Goal: Task Accomplishment & Management: Use online tool/utility

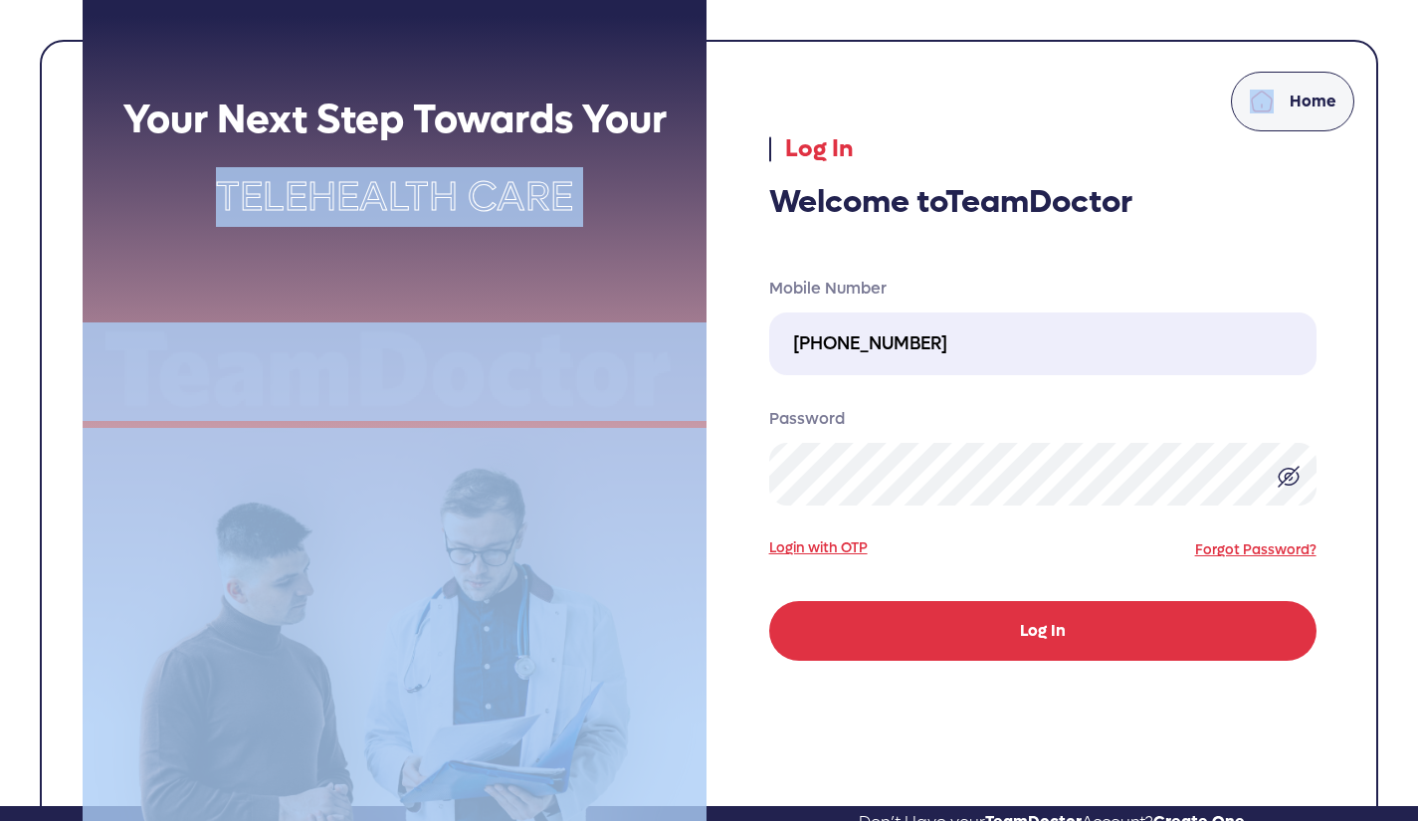
click at [1012, 627] on button "Log In" at bounding box center [1042, 631] width 547 height 60
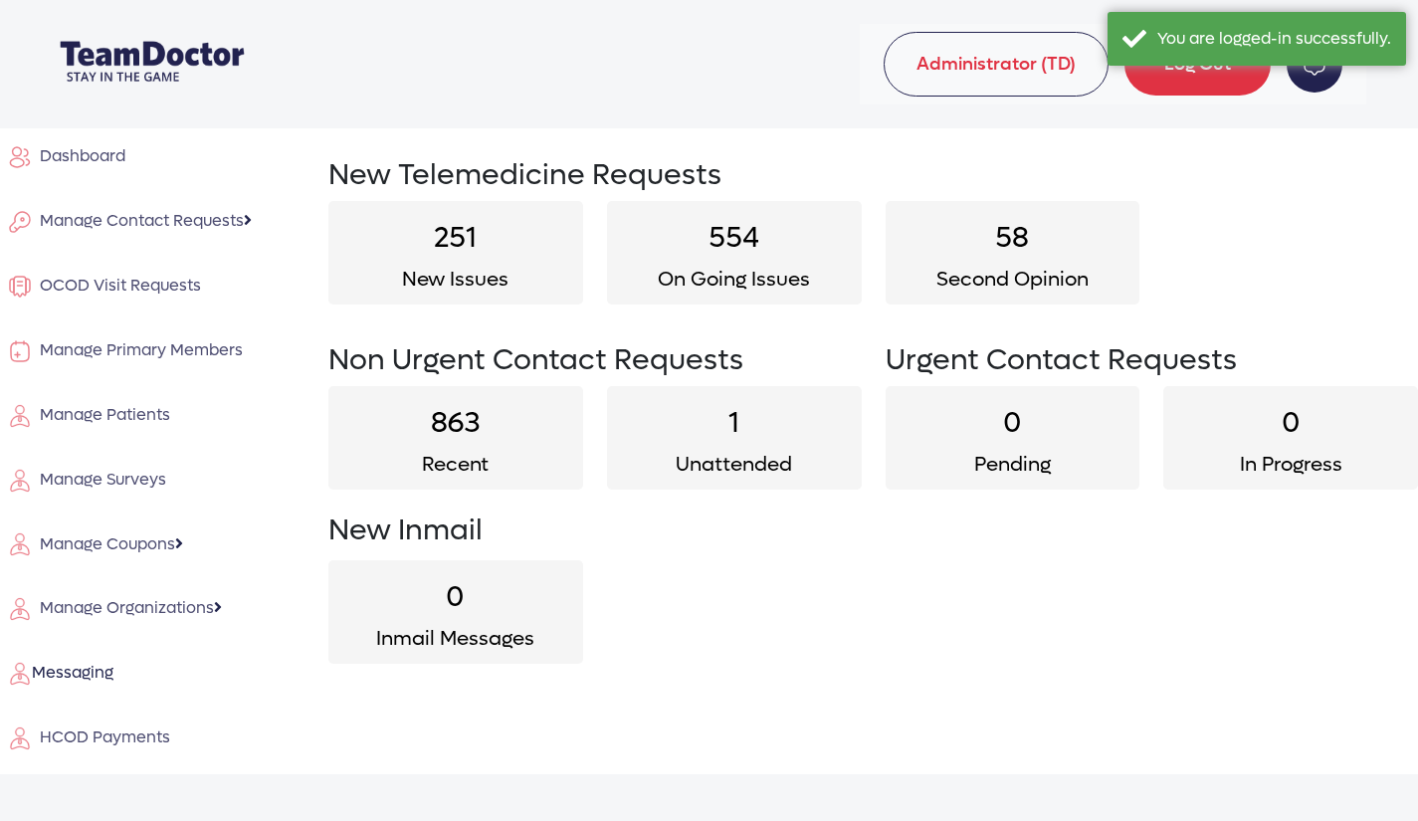
click at [740, 440] on h2 "1" at bounding box center [734, 423] width 255 height 35
select select "unattended"
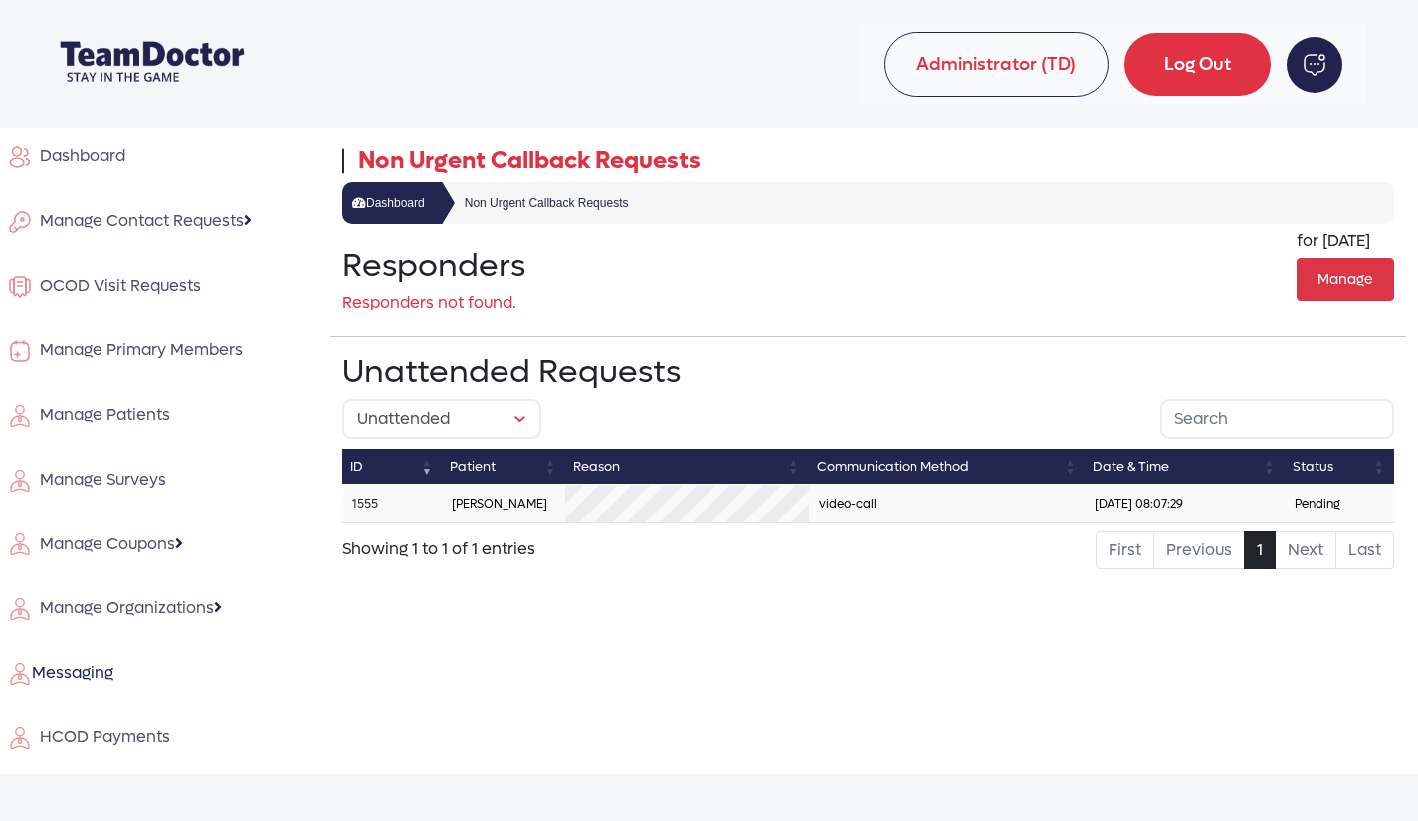
click at [364, 503] on link "1555" at bounding box center [365, 504] width 26 height 16
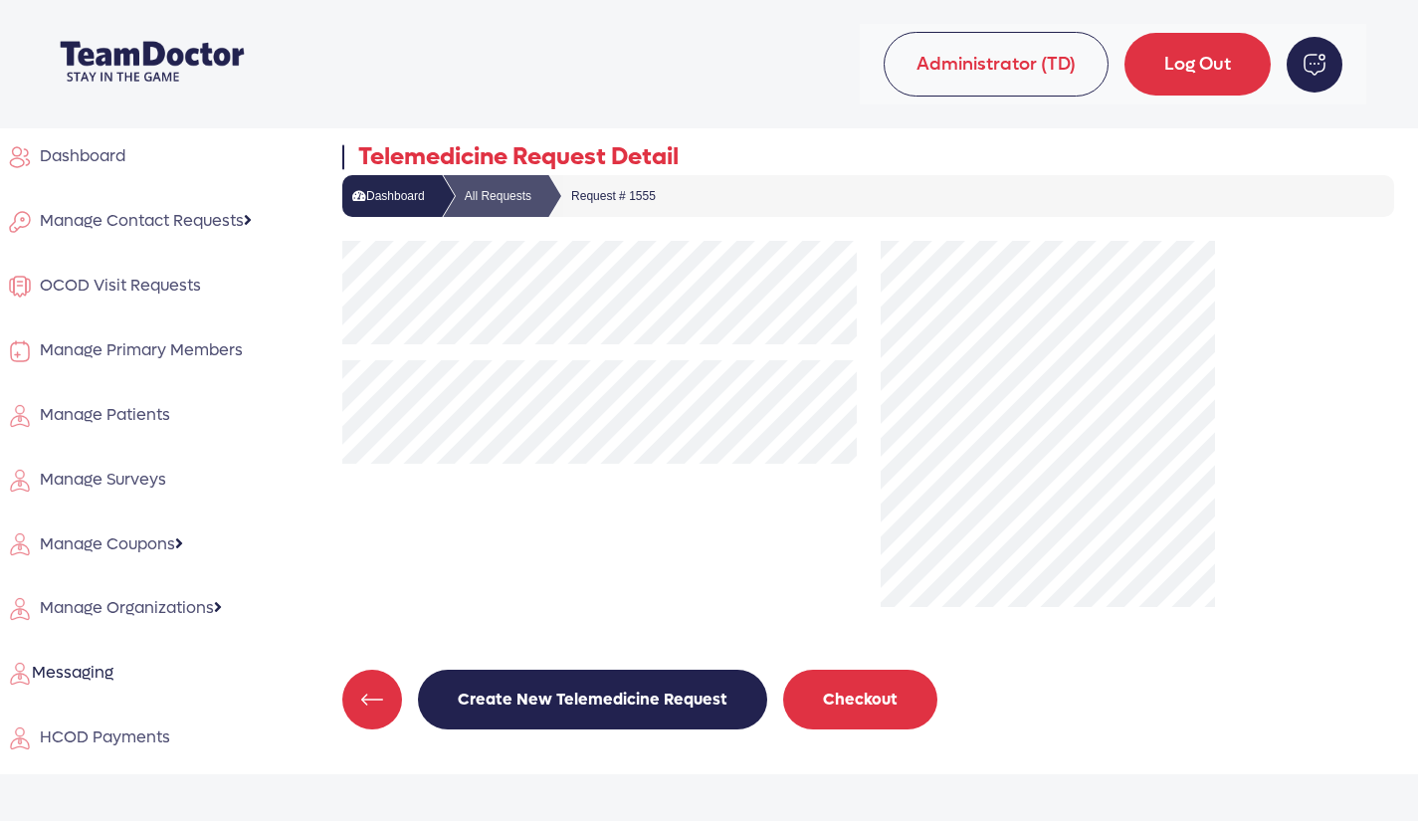
click at [834, 685] on button "Checkout" at bounding box center [860, 700] width 154 height 60
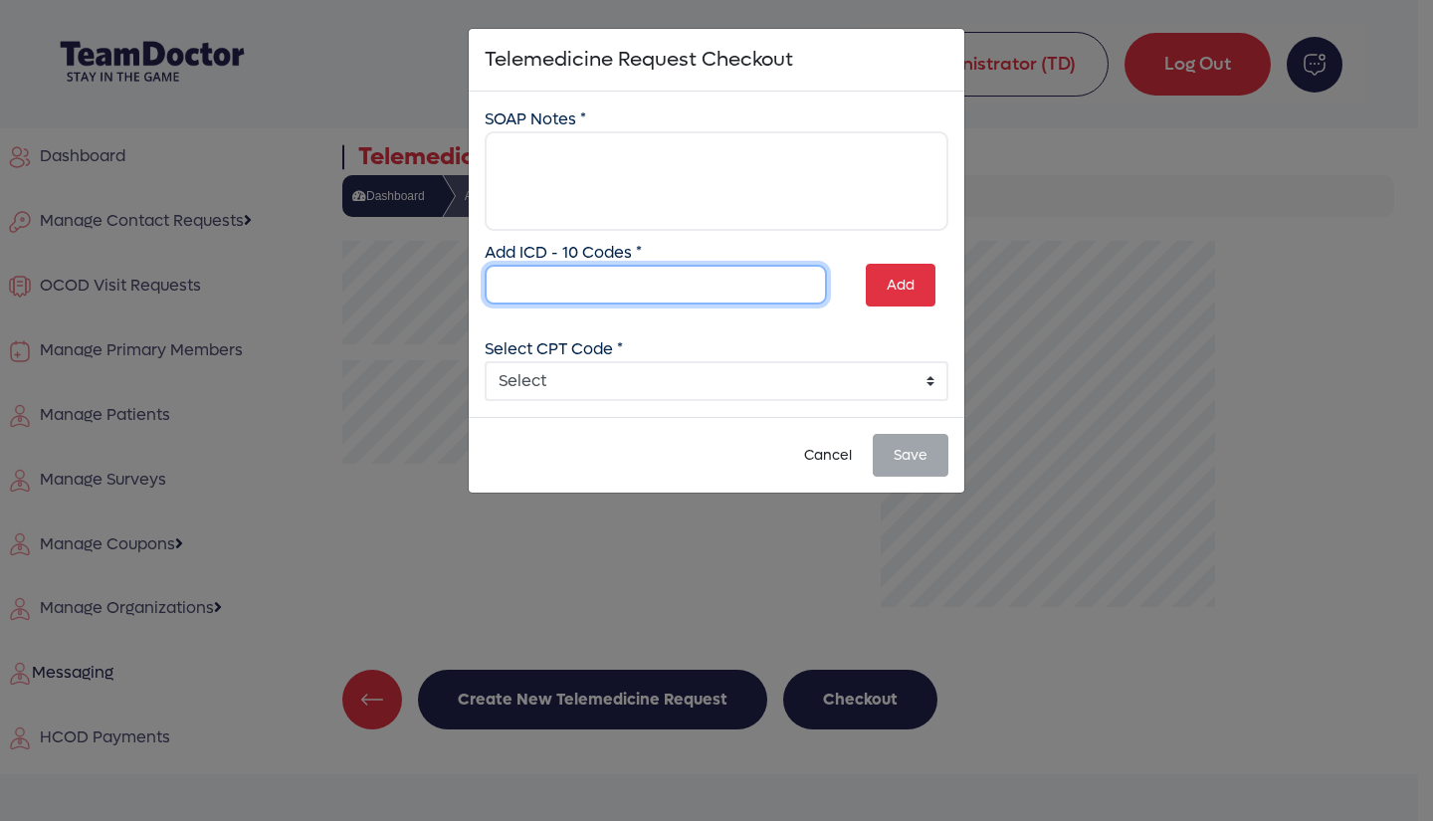
click at [629, 282] on input "text" at bounding box center [656, 285] width 342 height 40
type input "M43.06"
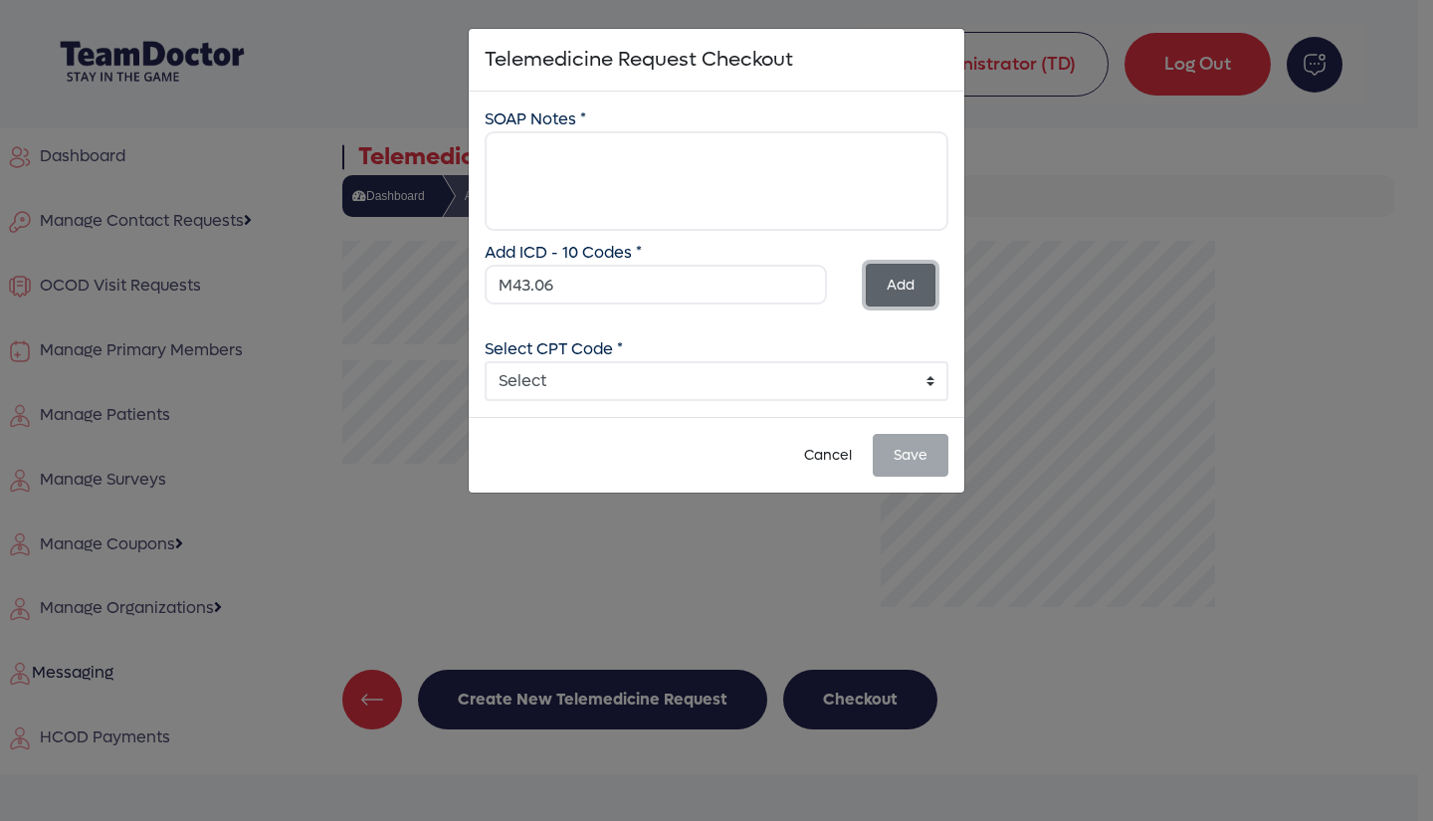
click at [886, 269] on button "Add" at bounding box center [901, 285] width 70 height 43
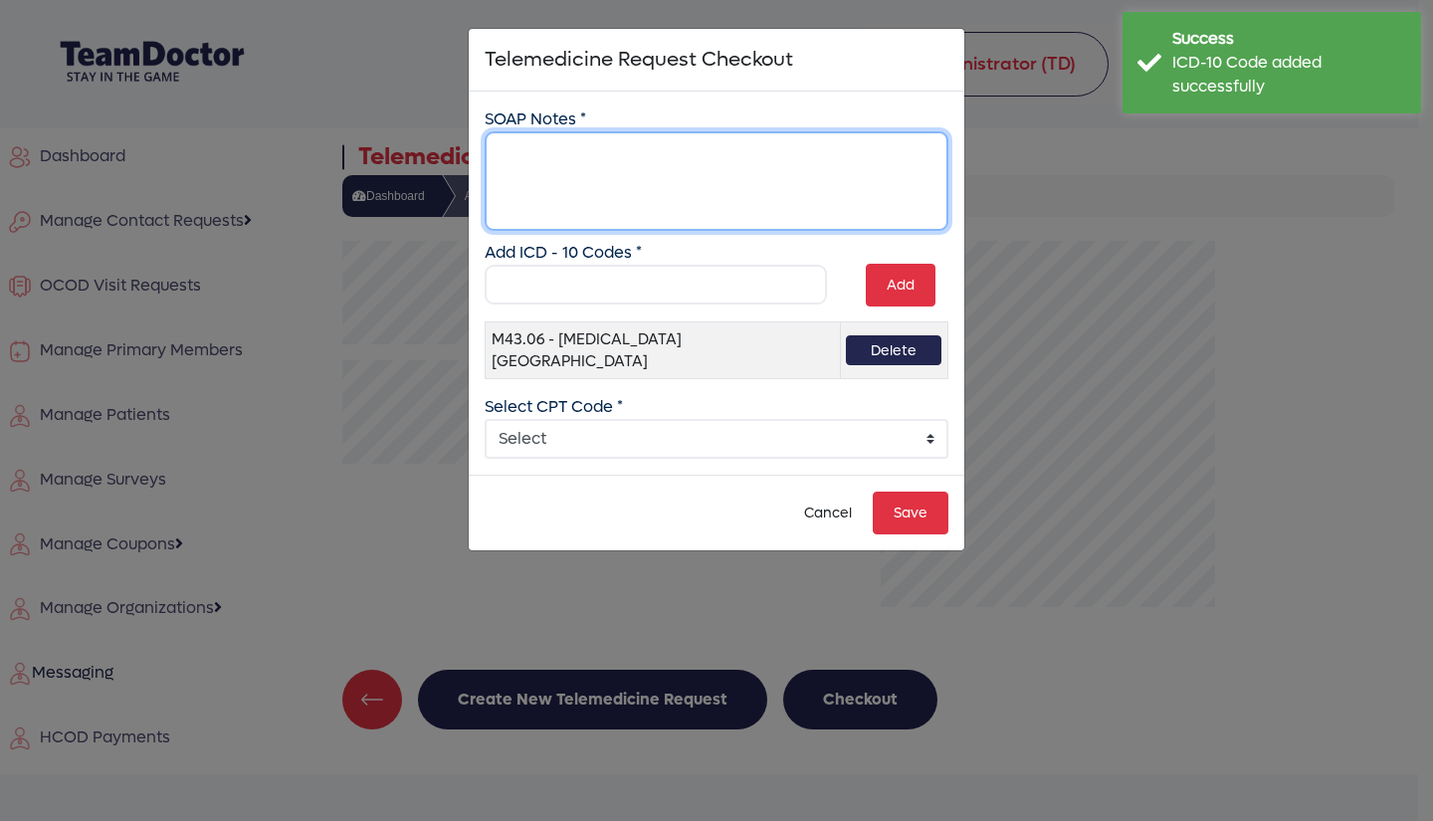
click at [566, 151] on textarea at bounding box center [717, 181] width 464 height 100
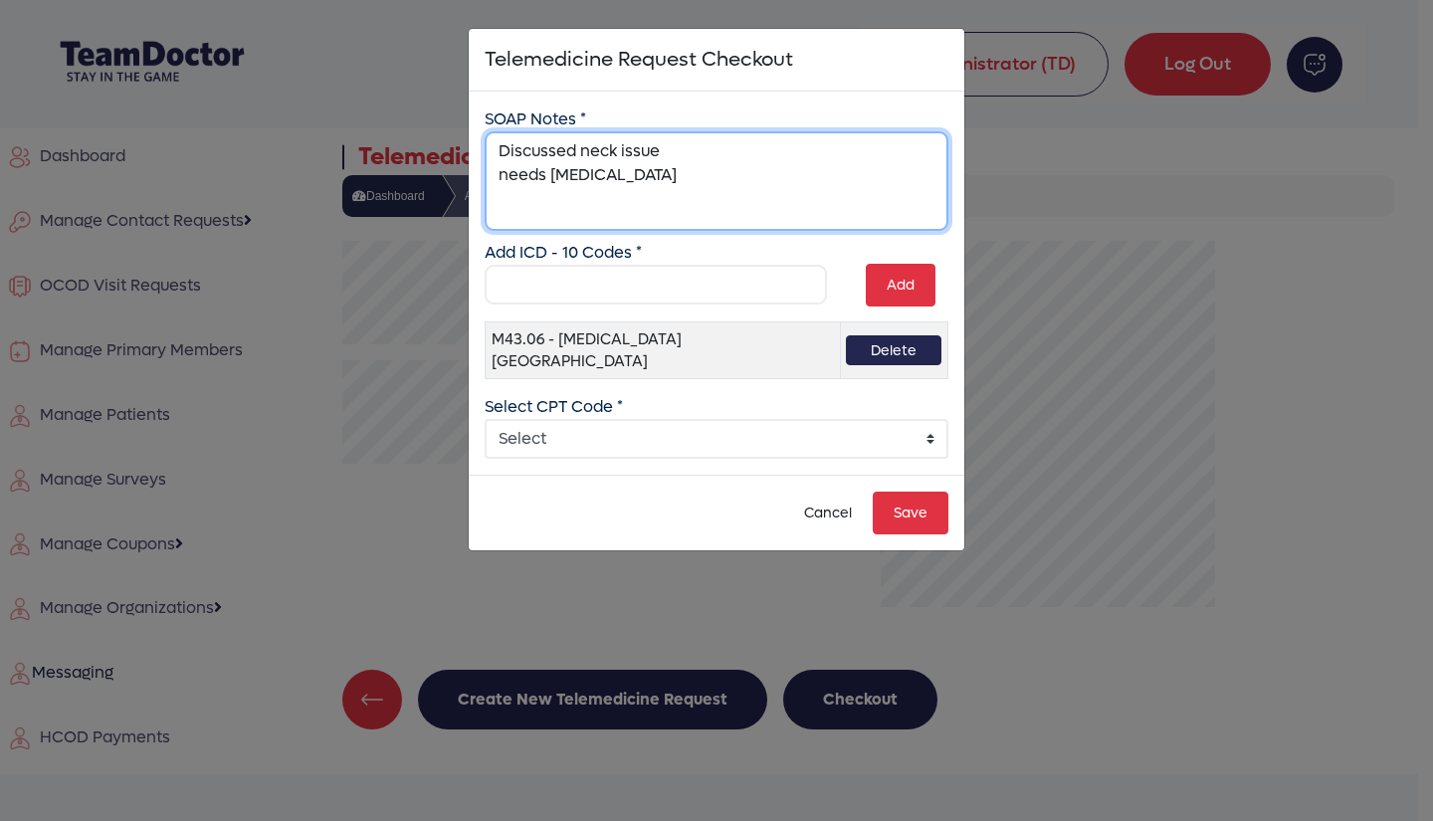
type textarea "Discussed neck issue needs [MEDICAL_DATA]"
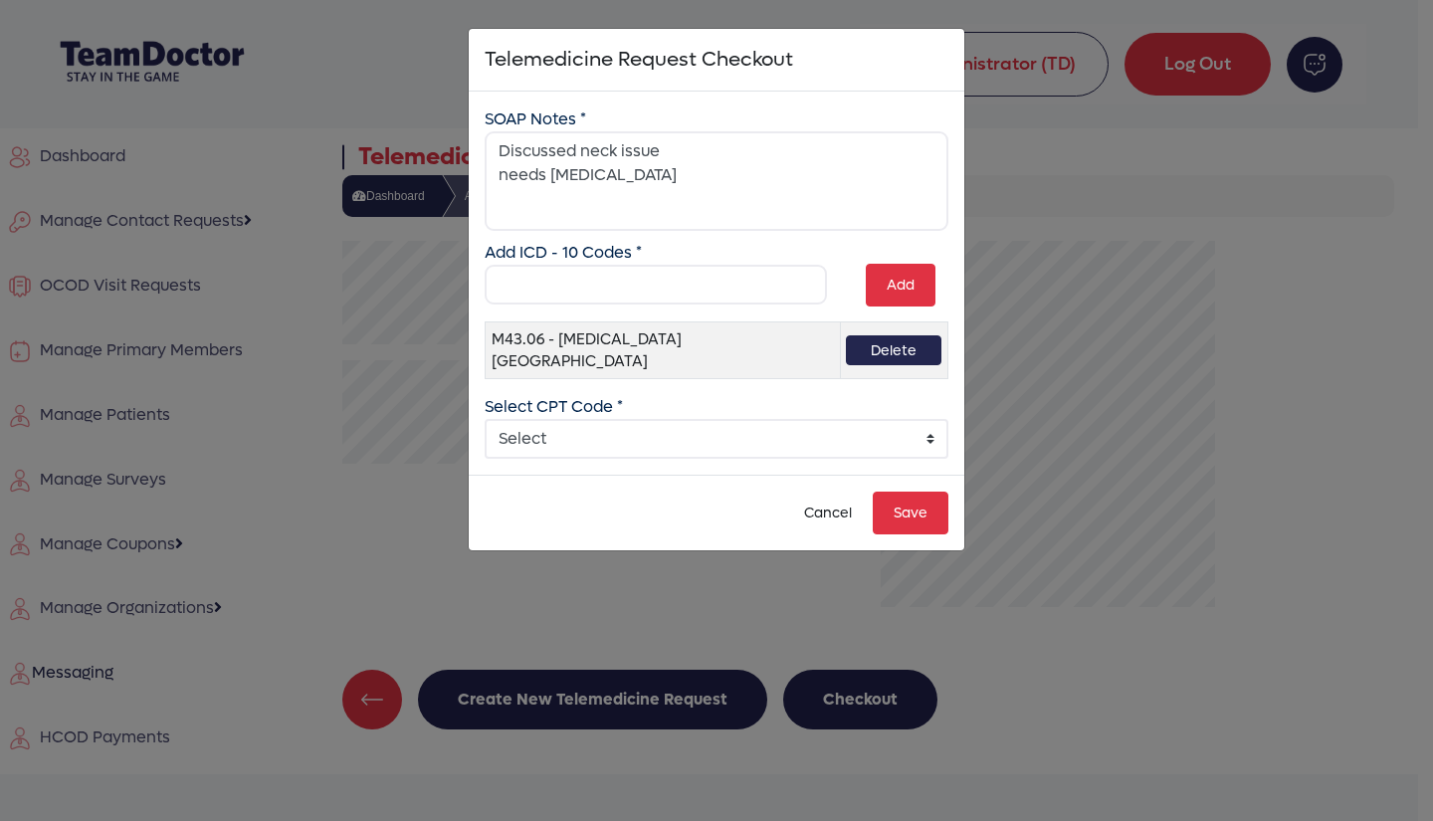
click at [662, 419] on select "Select 99241 - Online Digital E/M 5-10 min 99242 - Online Digital E/M 11-20 min…" at bounding box center [717, 439] width 464 height 40
select select "4: 4"
click at [485, 419] on select "Select 99241 - Online Digital E/M 5-10 min 99242 - Online Digital E/M 11-20 min…" at bounding box center [717, 439] width 464 height 40
click at [919, 505] on button "Save" at bounding box center [911, 513] width 76 height 43
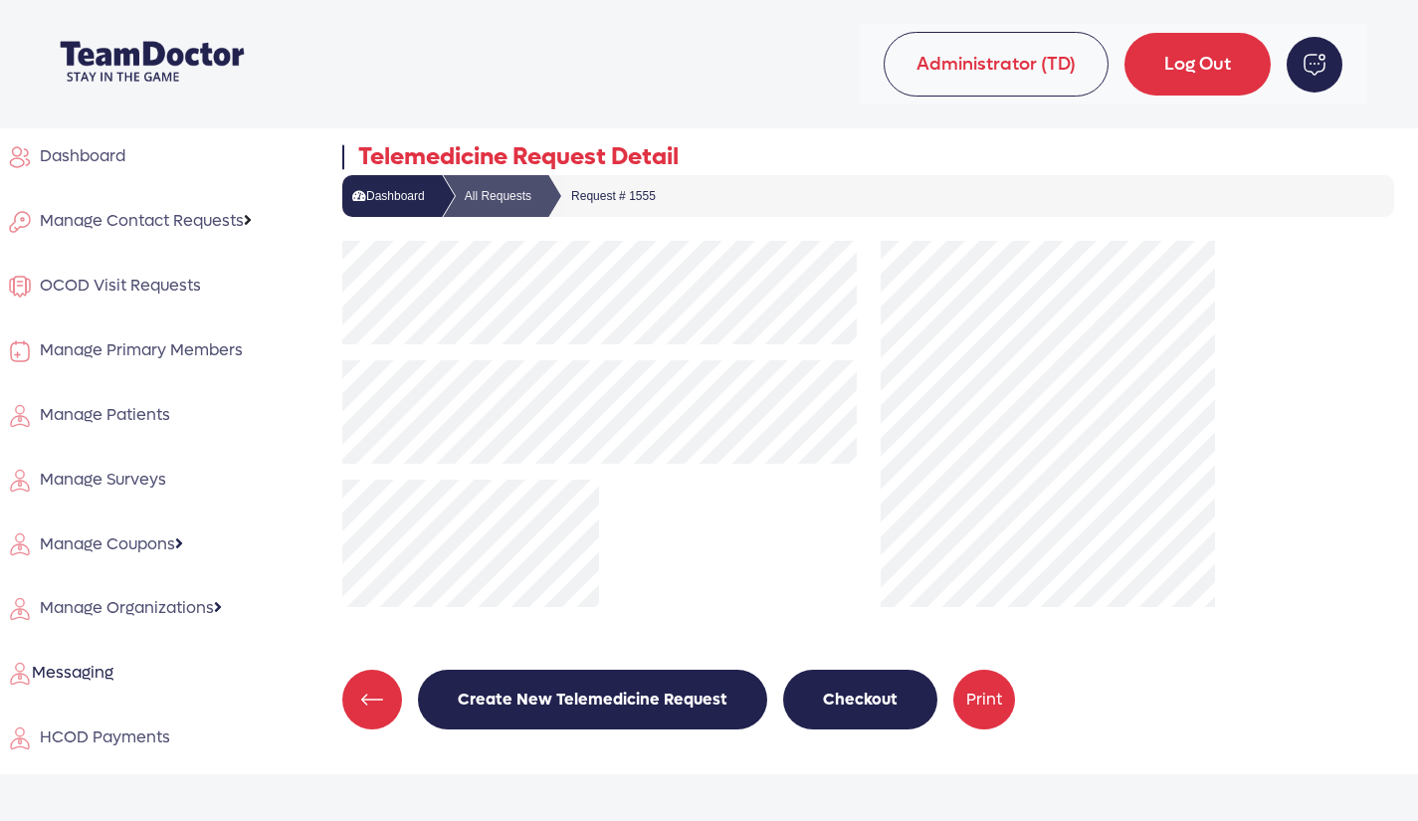
click at [143, 203] on link "Manage Contact Requests" at bounding box center [139, 221] width 279 height 57
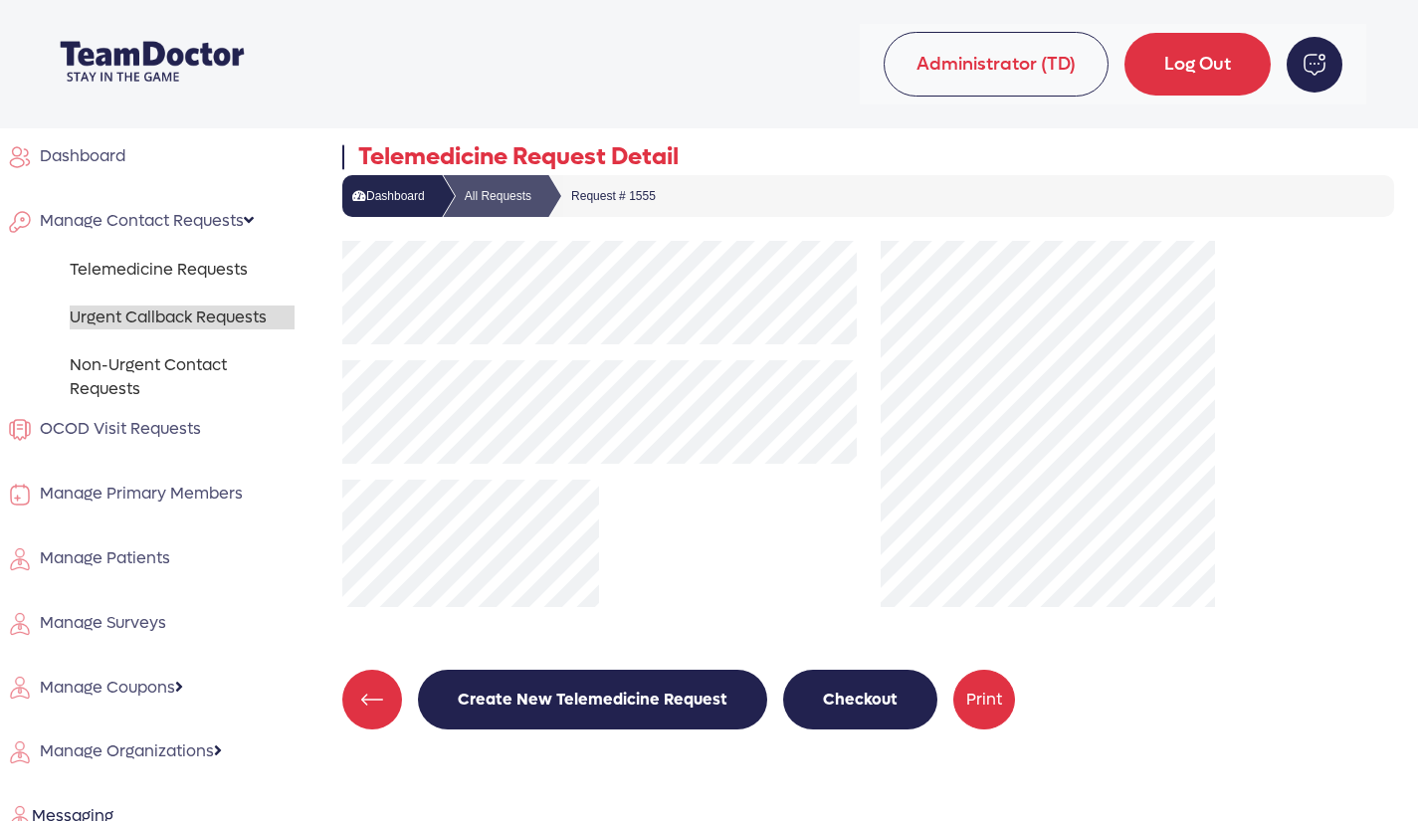
click at [169, 306] on link "Urgent Callback Requests" at bounding box center [182, 318] width 225 height 24
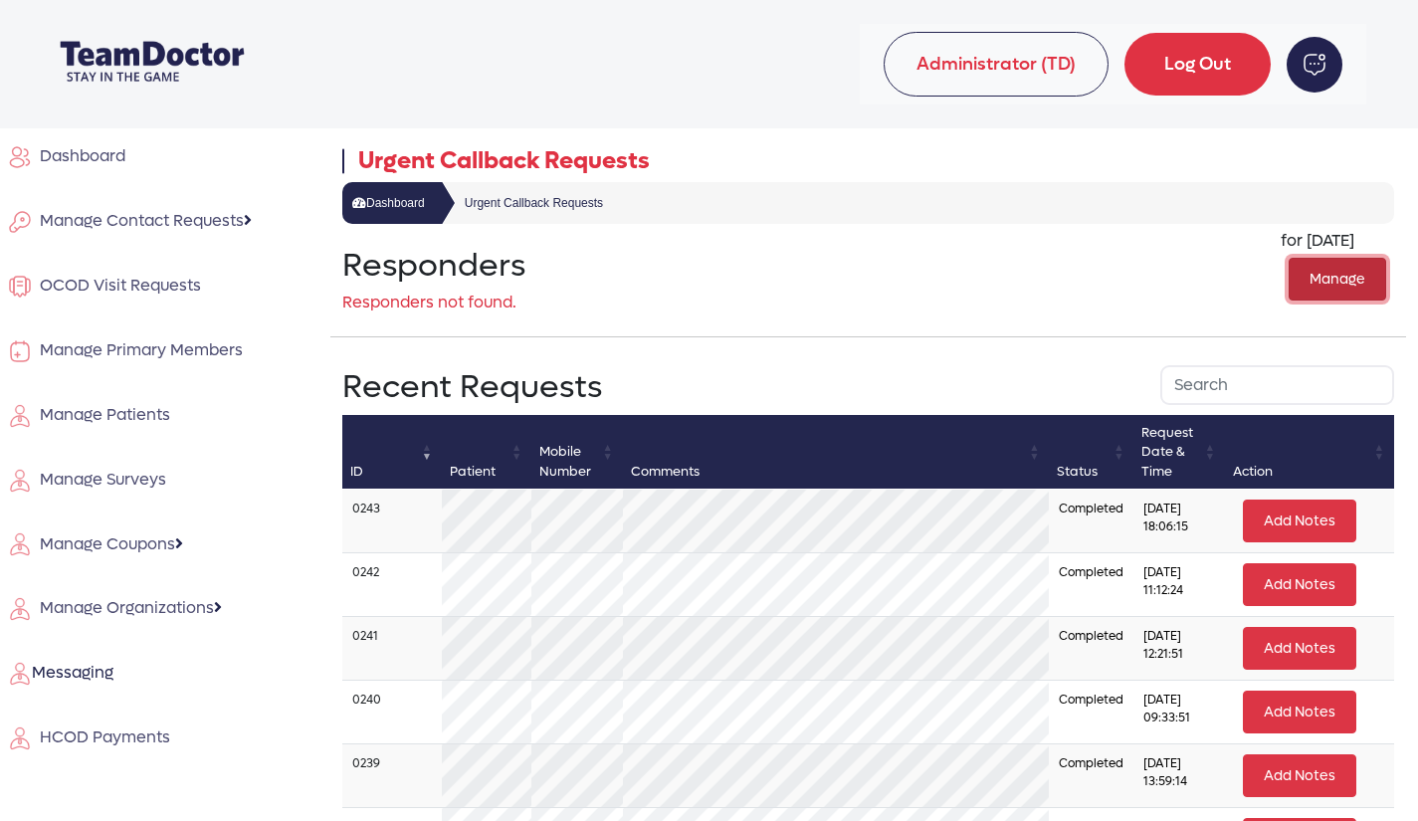
click at [1325, 277] on button "Manage" at bounding box center [1338, 279] width 98 height 43
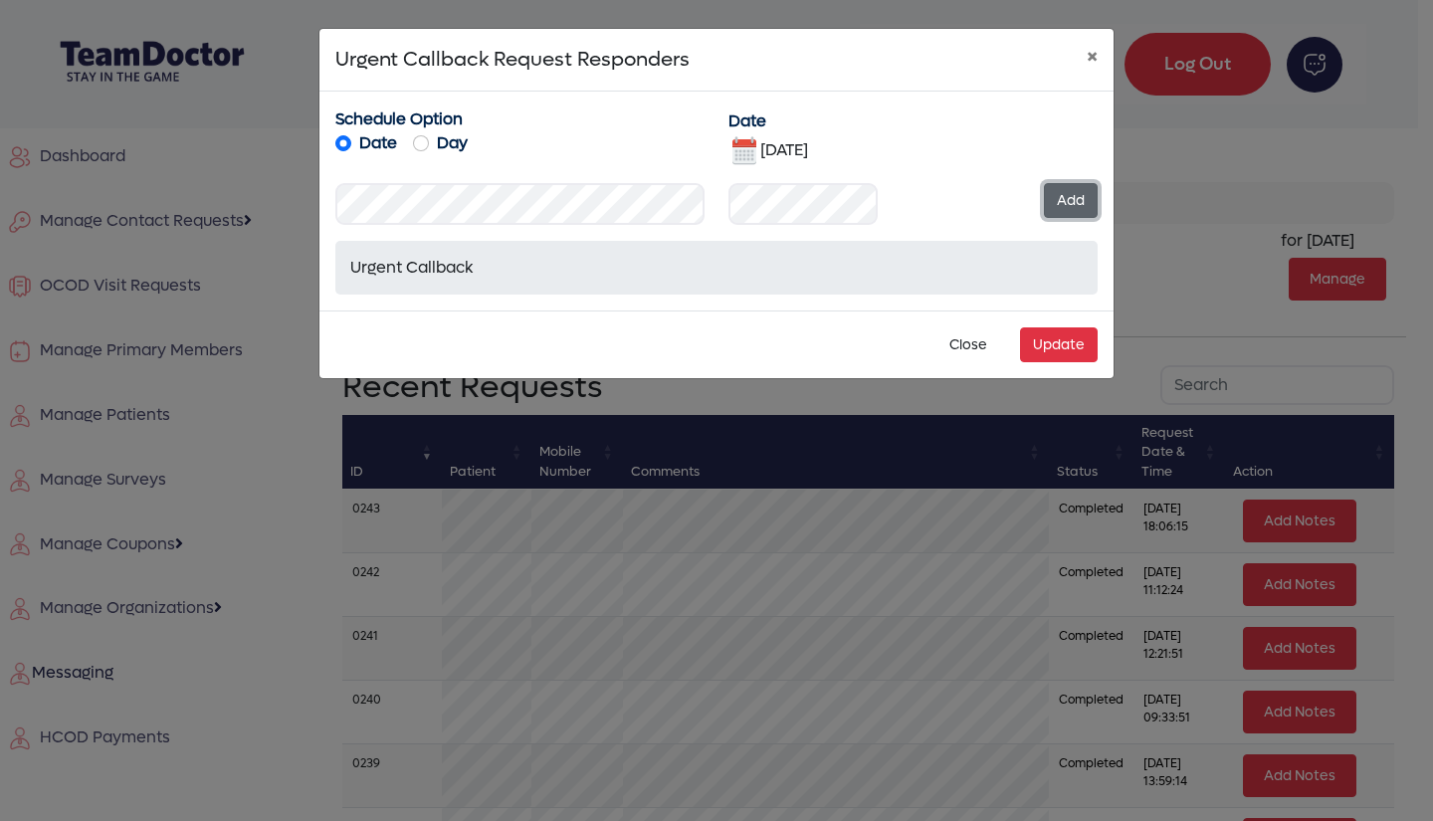
click at [1076, 199] on button "Add" at bounding box center [1071, 200] width 54 height 35
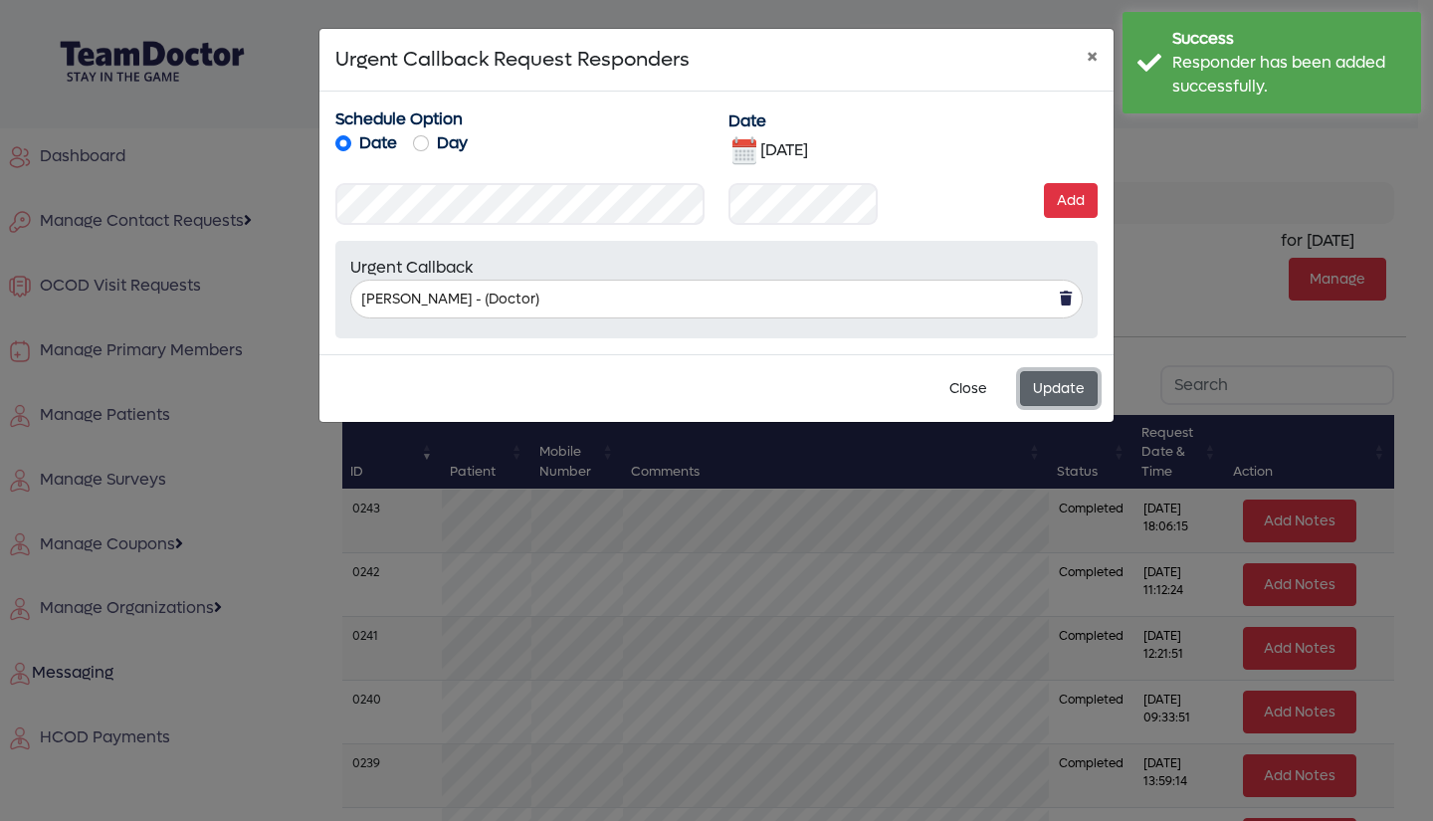
click at [1072, 379] on button "Update" at bounding box center [1059, 388] width 78 height 35
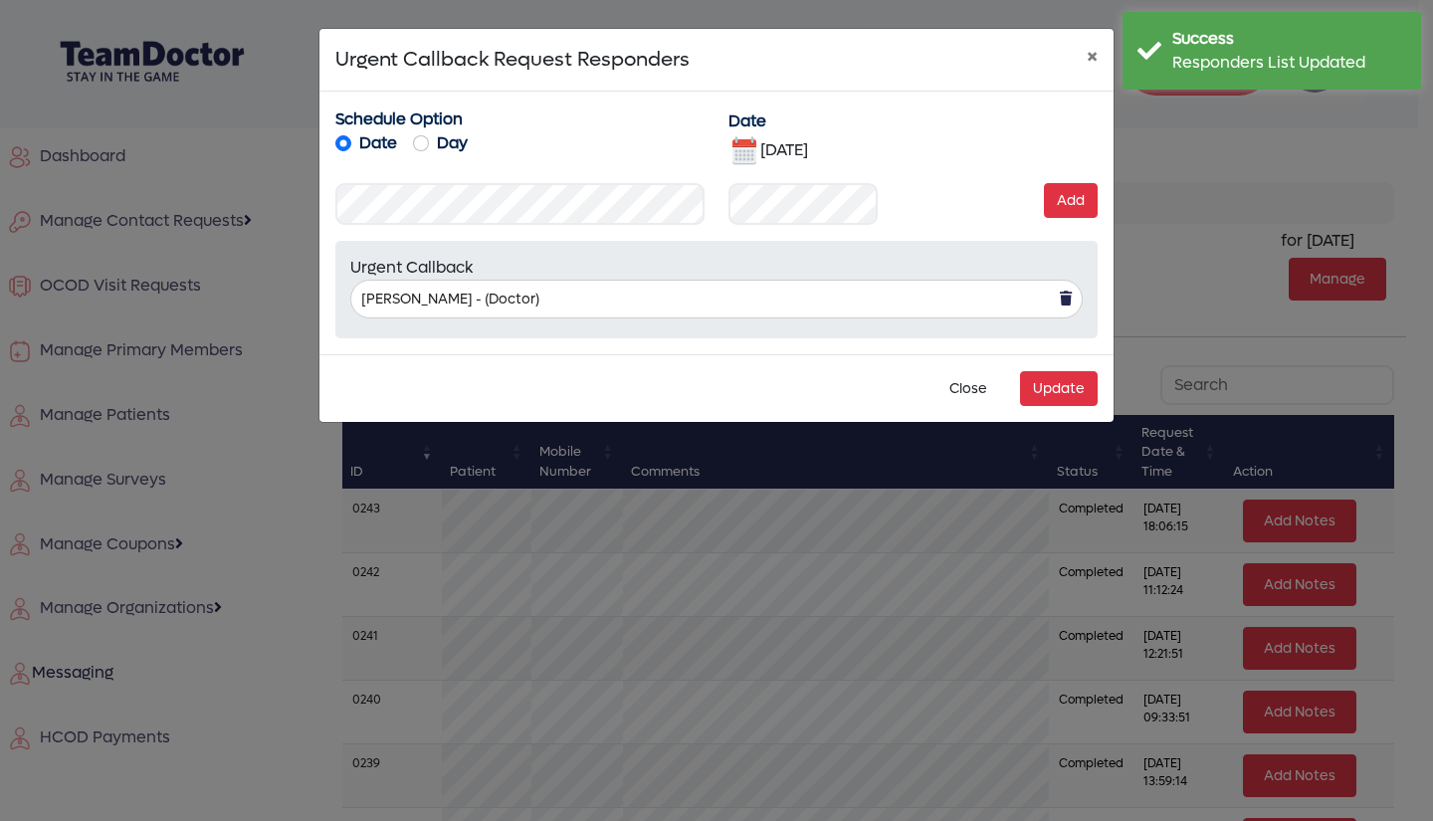
click at [744, 153] on img at bounding box center [745, 151] width 32 height 32
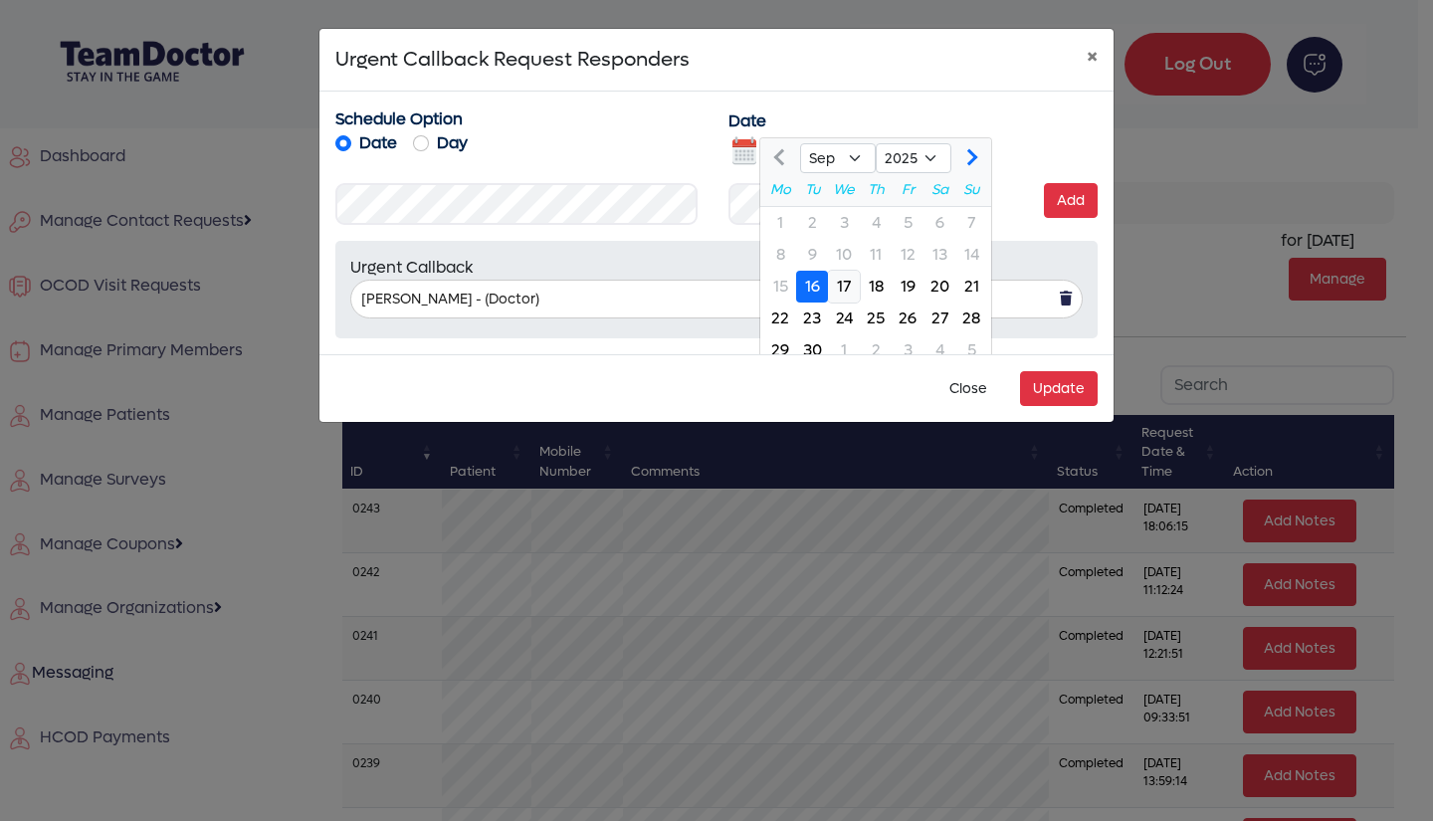
click at [845, 283] on div "17" at bounding box center [844, 287] width 32 height 32
type input "[DATE]"
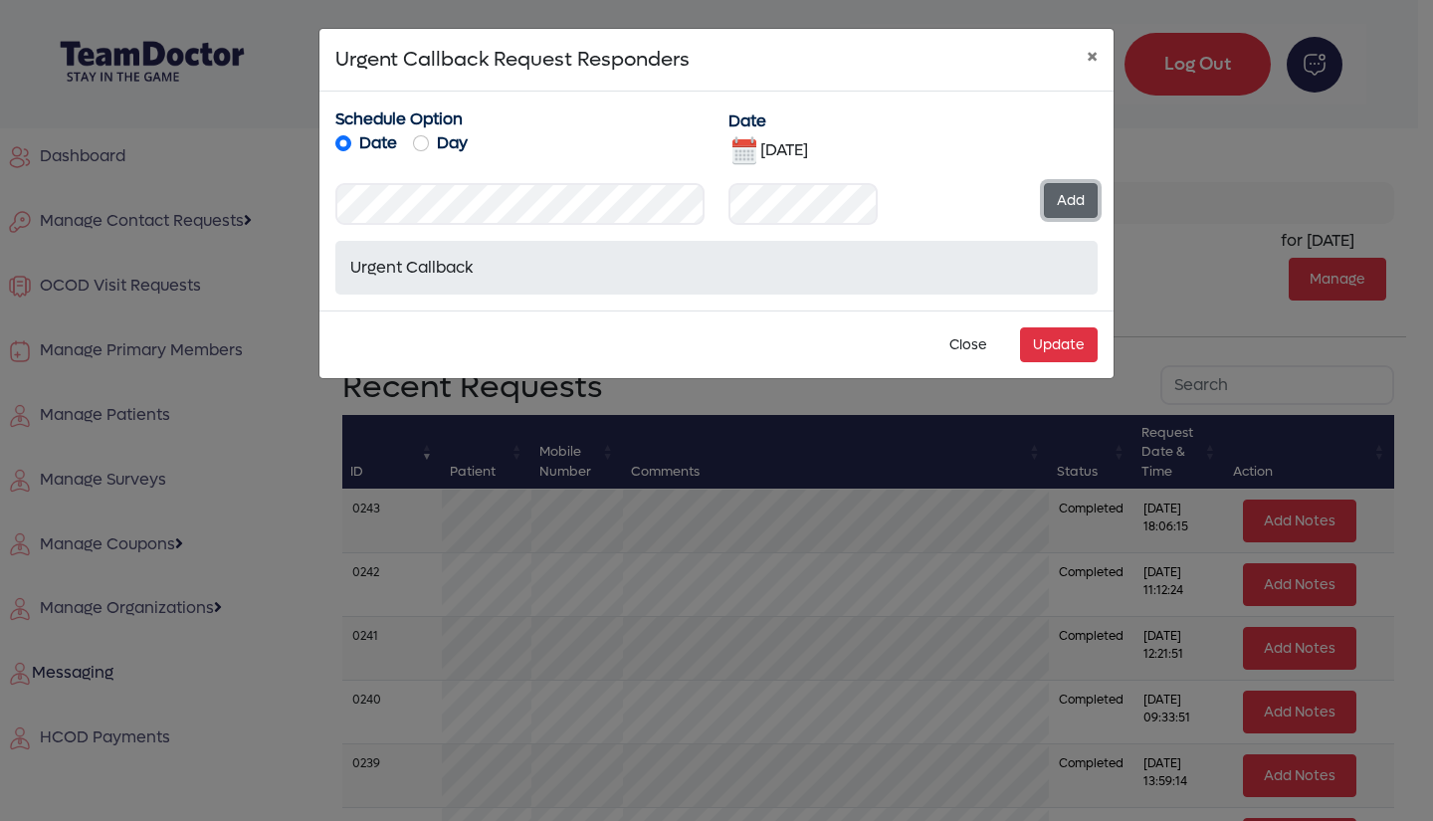
click at [1061, 197] on button "Add" at bounding box center [1071, 200] width 54 height 35
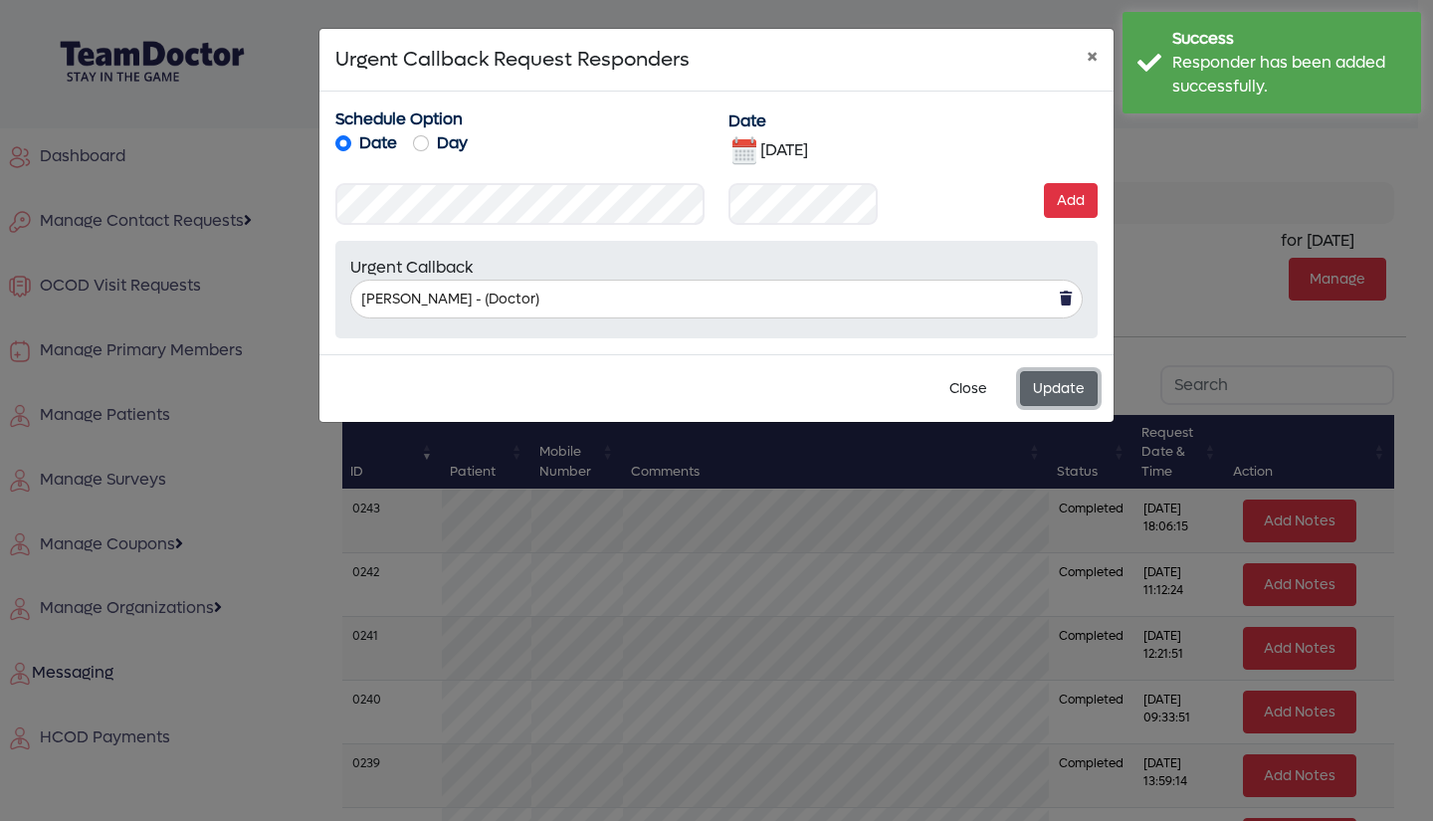
click at [1055, 379] on button "Update" at bounding box center [1059, 388] width 78 height 35
